Goal: Transaction & Acquisition: Purchase product/service

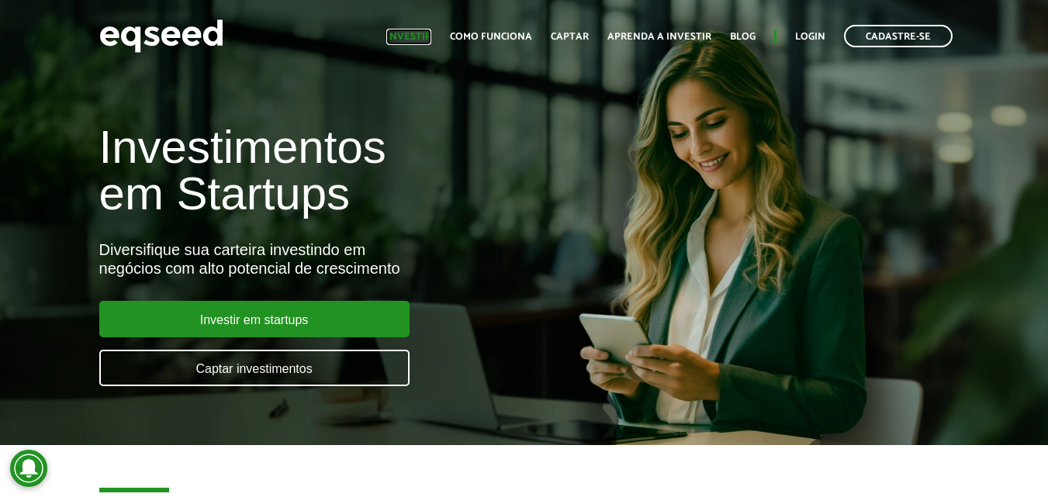
click at [424, 34] on link "Investir" at bounding box center [408, 37] width 45 height 10
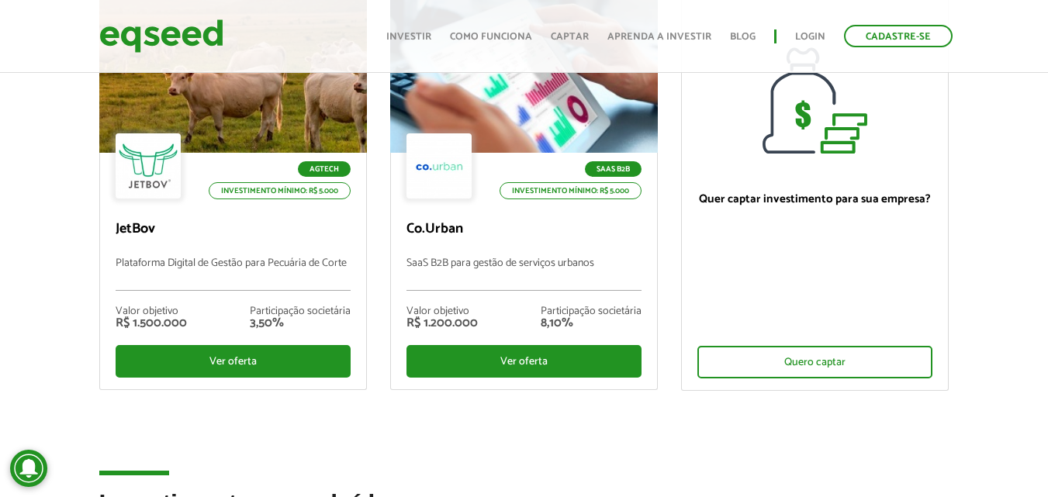
scroll to position [217, 0]
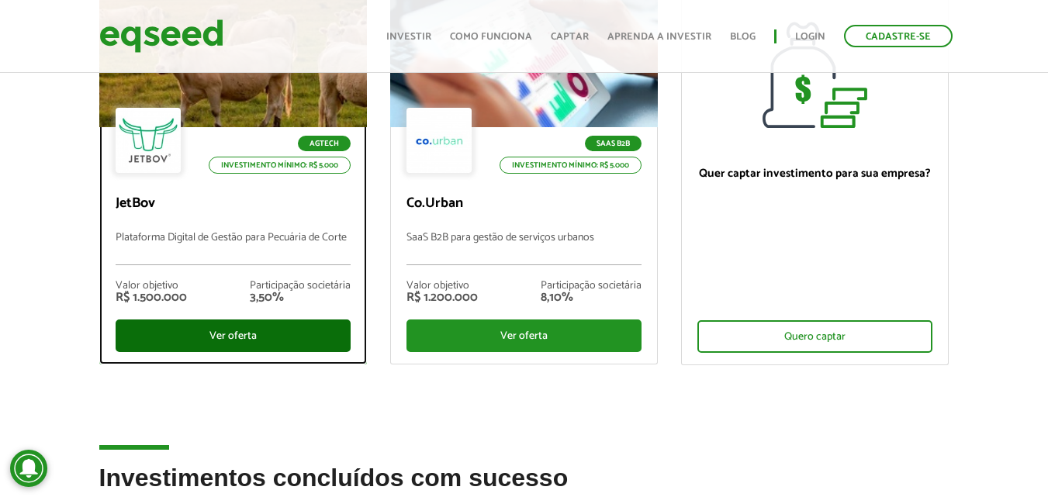
click at [263, 335] on div "Ver oferta" at bounding box center [233, 336] width 235 height 33
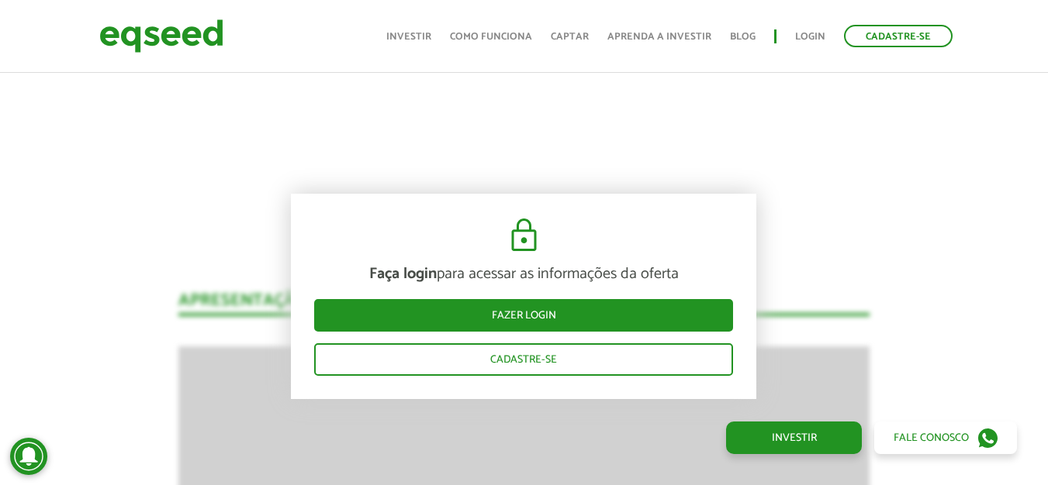
scroll to position [1396, 0]
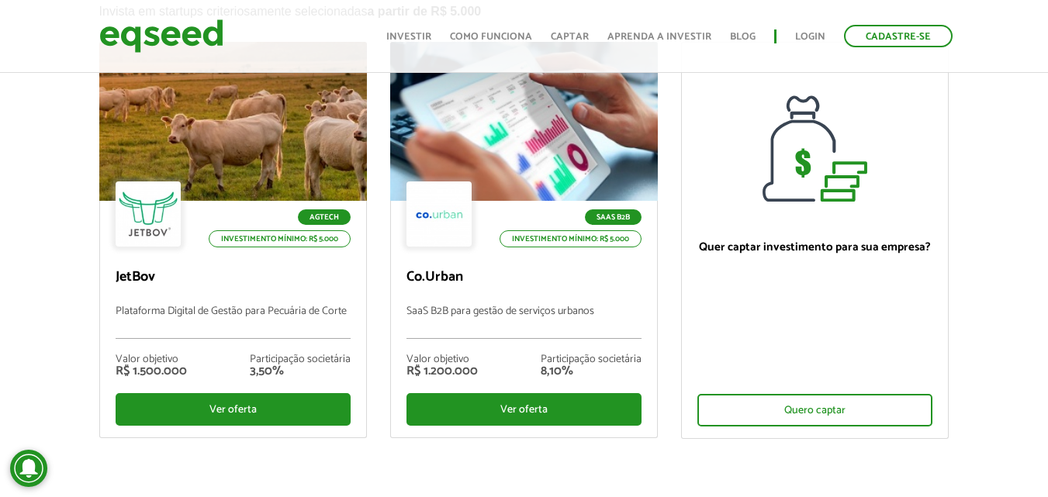
scroll to position [152, 0]
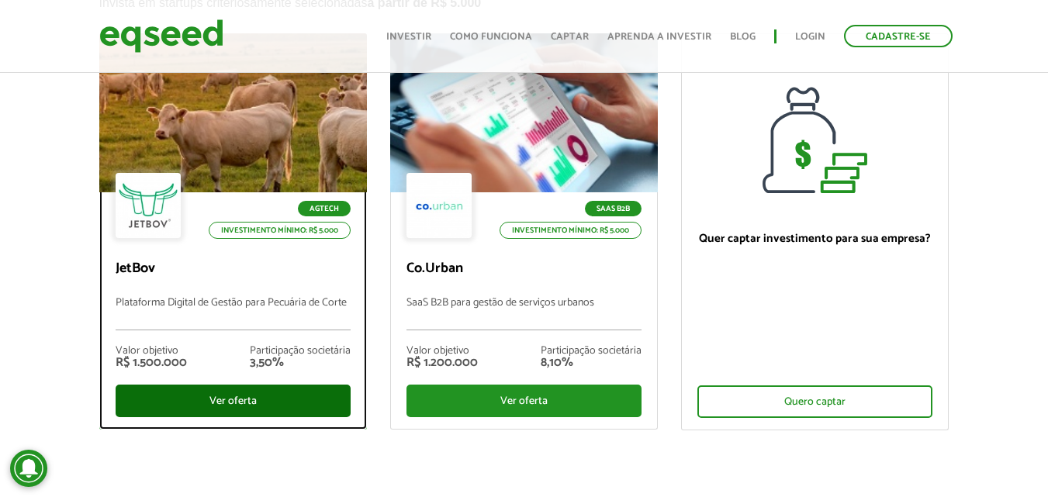
click at [276, 394] on div "Ver oferta" at bounding box center [233, 401] width 235 height 33
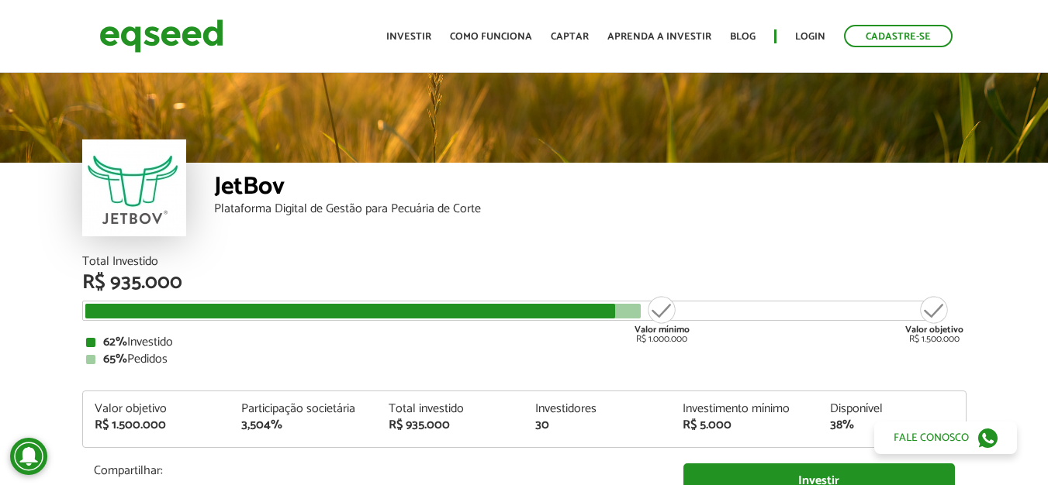
scroll to position [1820, 0]
